Goal: Task Accomplishment & Management: Use online tool/utility

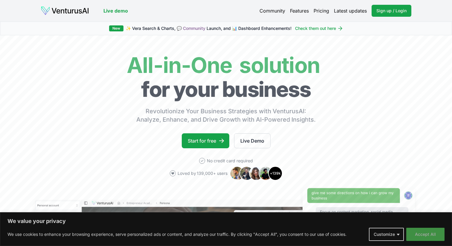
click at [438, 238] on button "Accept All" at bounding box center [426, 234] width 38 height 13
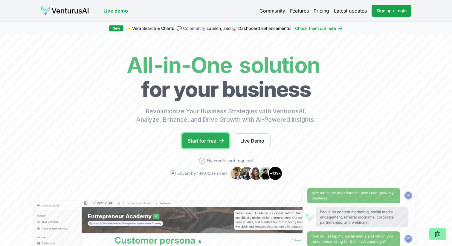
click at [210, 139] on link "Start for free" at bounding box center [206, 140] width 48 height 15
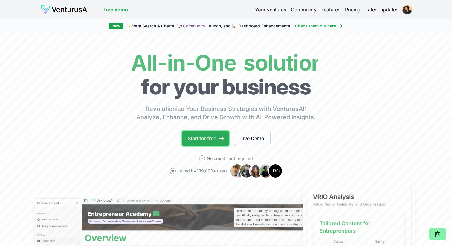
click at [211, 140] on link "Start for free" at bounding box center [206, 138] width 48 height 15
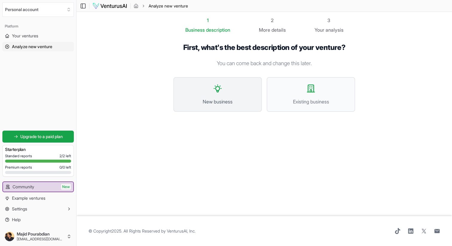
click at [242, 102] on span "New business" at bounding box center [217, 101] width 75 height 7
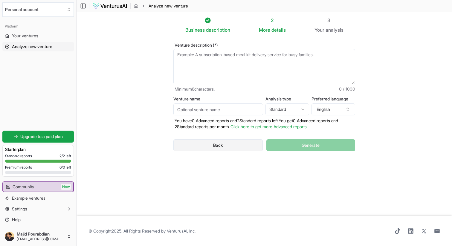
click at [234, 147] on button "Back" at bounding box center [218, 145] width 89 height 12
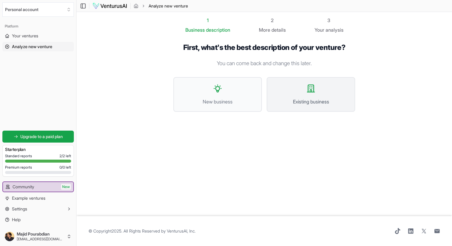
click at [292, 98] on span "Existing business" at bounding box center [310, 101] width 75 height 7
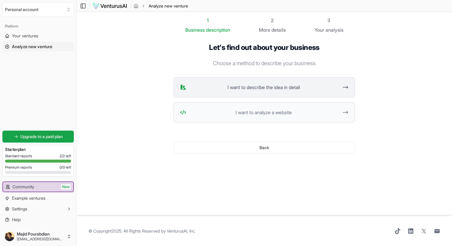
click at [258, 95] on button "I want to describe the idea in detail" at bounding box center [265, 87] width 182 height 20
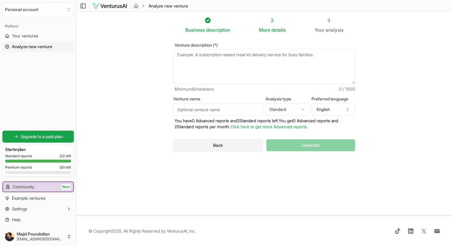
click at [226, 144] on button "Back" at bounding box center [218, 145] width 89 height 12
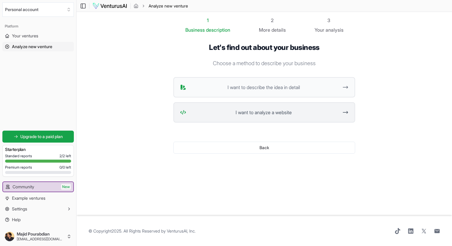
click at [273, 111] on span "I want to analyze a website" at bounding box center [264, 112] width 150 height 7
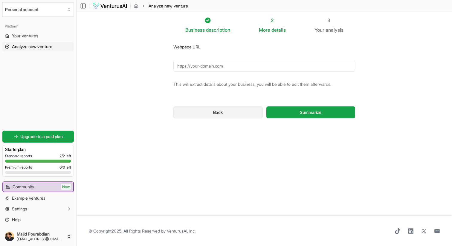
click at [224, 113] on button "Back" at bounding box center [218, 113] width 89 height 12
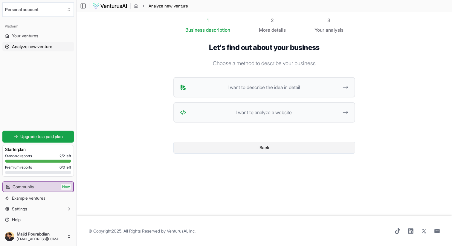
click at [234, 148] on button "Back" at bounding box center [265, 148] width 182 height 12
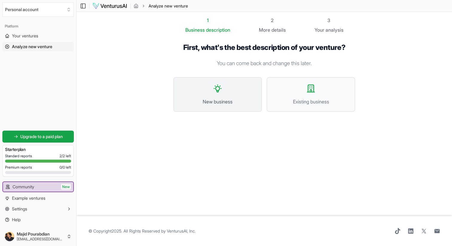
click at [226, 101] on span "New business" at bounding box center [217, 101] width 75 height 7
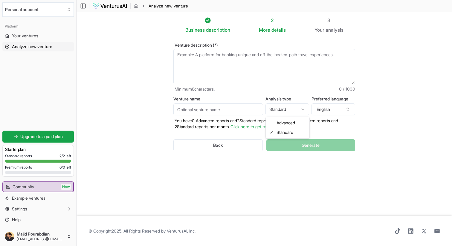
click at [299, 111] on html "We value your privacy We use cookies to enhance your browsing experience, serve…" at bounding box center [226, 123] width 452 height 246
click at [309, 171] on div "Business description 2 More details 3 Your analysis Venture description (*) Min…" at bounding box center [264, 114] width 201 height 195
click at [250, 147] on button "Back" at bounding box center [218, 145] width 89 height 12
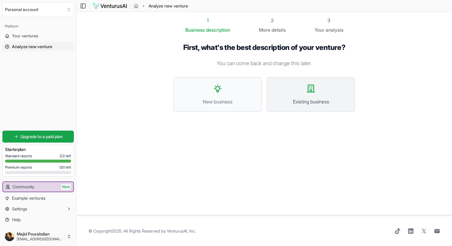
click at [289, 99] on span "Existing business" at bounding box center [310, 101] width 75 height 7
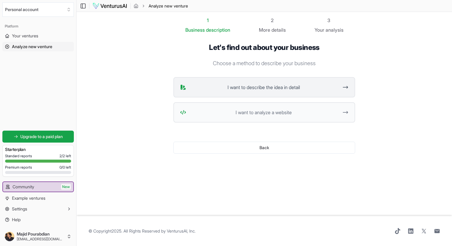
click at [265, 85] on span "I want to describe the idea in detail" at bounding box center [264, 87] width 150 height 7
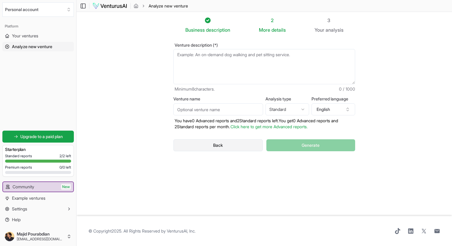
click at [232, 143] on button "Back" at bounding box center [218, 145] width 89 height 12
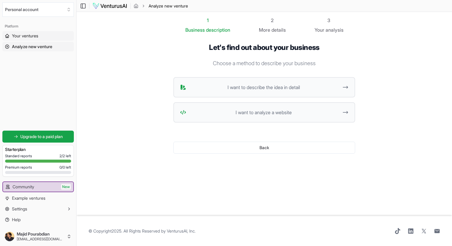
click at [33, 34] on span "Your ventures" at bounding box center [25, 36] width 26 height 6
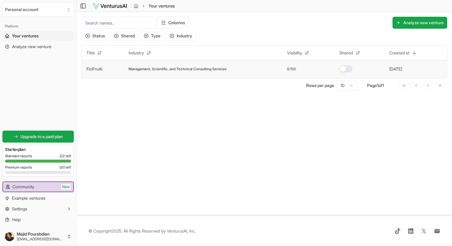
click at [154, 72] on td "Management, Scientific, and Technical Consulting Services" at bounding box center [203, 69] width 158 height 18
click at [51, 10] on button "Personal account" at bounding box center [38, 9] width 72 height 14
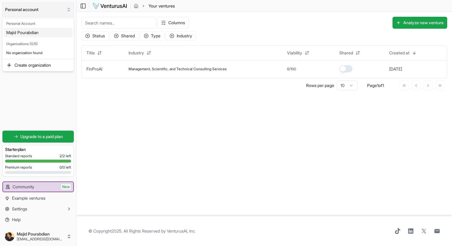
click at [51, 10] on html "We value your privacy We use cookies to enhance your browsing experience, serve…" at bounding box center [226, 123] width 452 height 246
click at [51, 10] on button "Personal account" at bounding box center [38, 9] width 72 height 14
click at [52, 92] on html "We value your privacy We use cookies to enhance your browsing experience, serve…" at bounding box center [226, 123] width 452 height 246
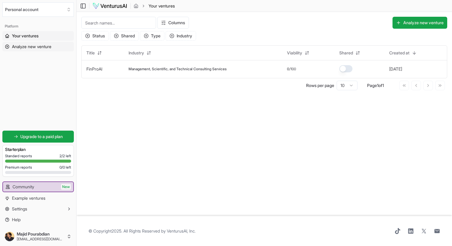
click at [45, 47] on span "Analyze new venture" at bounding box center [31, 47] width 39 height 6
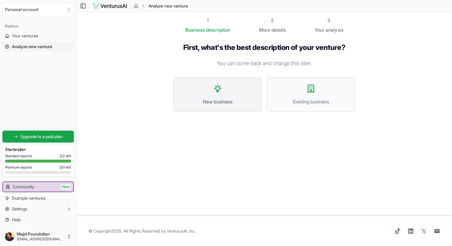
click at [235, 97] on button "New business" at bounding box center [218, 94] width 89 height 35
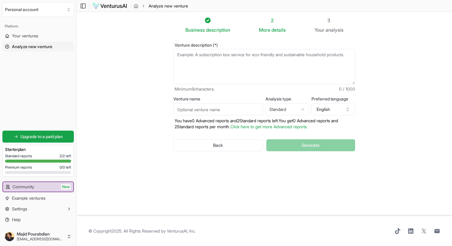
click at [242, 66] on textarea "Venture description (*)" at bounding box center [265, 66] width 182 height 35
drag, startPoint x: 197, startPoint y: 53, endPoint x: 206, endPoint y: 63, distance: 12.9
click at [206, 63] on textarea "Venture description (*)" at bounding box center [265, 66] width 182 height 35
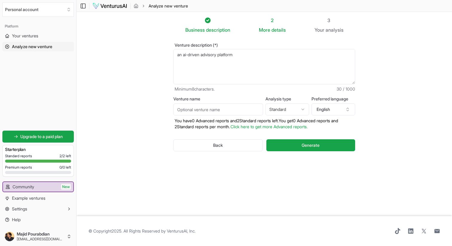
type textarea "an ai-driven advisory platform"
click at [242, 109] on input "Venture name" at bounding box center [219, 110] width 90 height 12
type input "StarterBooster"
click at [301, 146] on button "Generate" at bounding box center [311, 145] width 89 height 12
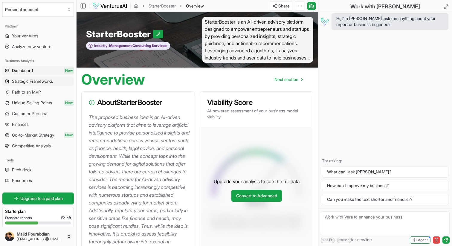
click at [29, 79] on span "Strategic Frameworks" at bounding box center [32, 81] width 41 height 6
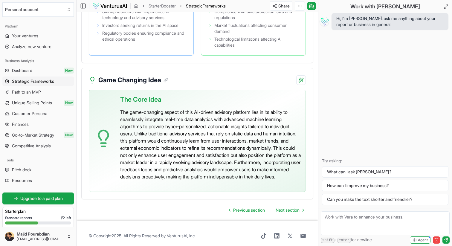
scroll to position [1463, 0]
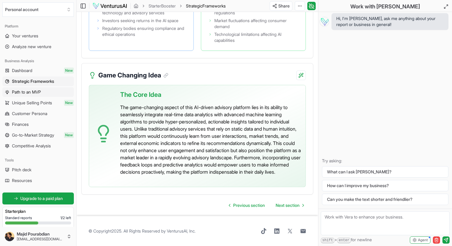
click at [37, 93] on span "Path to an MVP" at bounding box center [26, 92] width 29 height 6
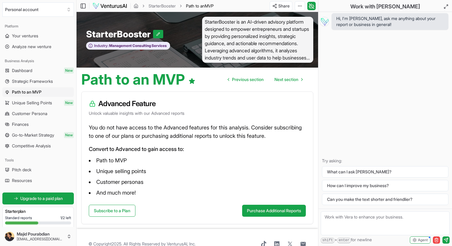
scroll to position [13, 0]
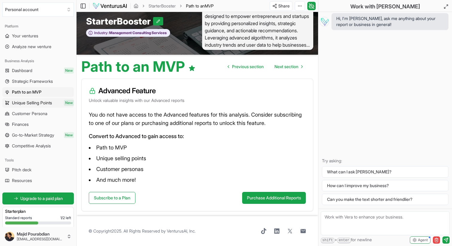
click at [42, 103] on span "Unique Selling Points" at bounding box center [32, 103] width 40 height 6
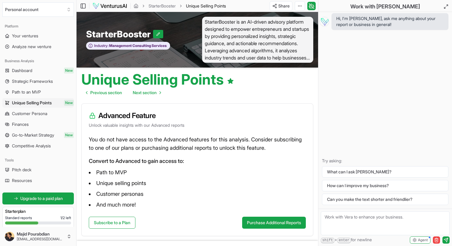
scroll to position [25, 0]
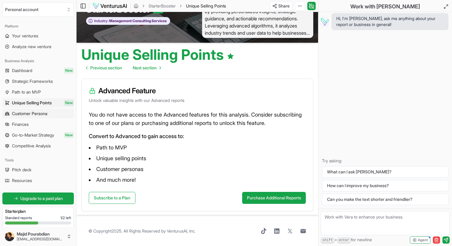
click at [40, 113] on span "Customer Persona" at bounding box center [29, 114] width 35 height 6
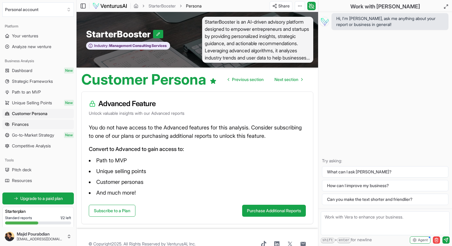
click at [26, 124] on span "Finances" at bounding box center [20, 124] width 17 height 6
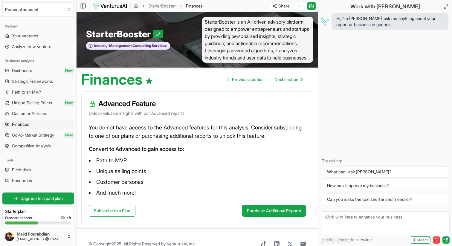
scroll to position [13, 0]
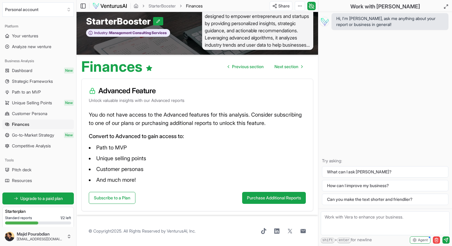
click at [20, 145] on span "Competitive Analysis" at bounding box center [31, 146] width 39 height 6
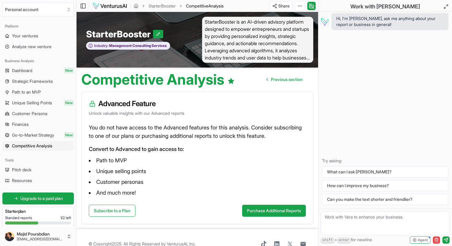
click at [29, 136] on span "Go-to-Market Strategy" at bounding box center [33, 135] width 42 height 6
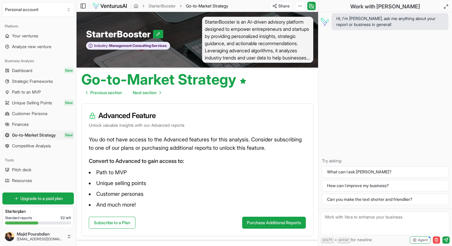
click at [33, 144] on span "Competitive Analysis" at bounding box center [31, 146] width 39 height 6
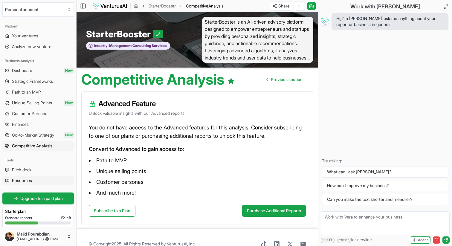
click at [35, 178] on link "Resources" at bounding box center [38, 181] width 72 height 10
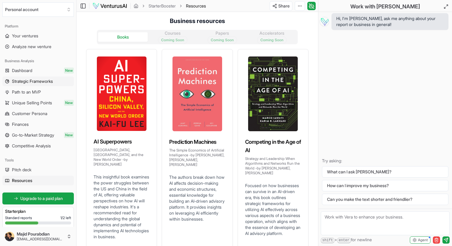
click at [26, 82] on span "Strategic Frameworks" at bounding box center [32, 81] width 41 height 6
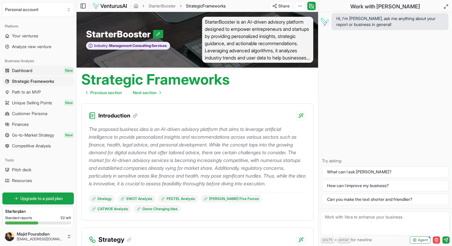
click at [26, 72] on span "Dashboard" at bounding box center [22, 71] width 20 height 6
